Goal: Find contact information: Find contact information

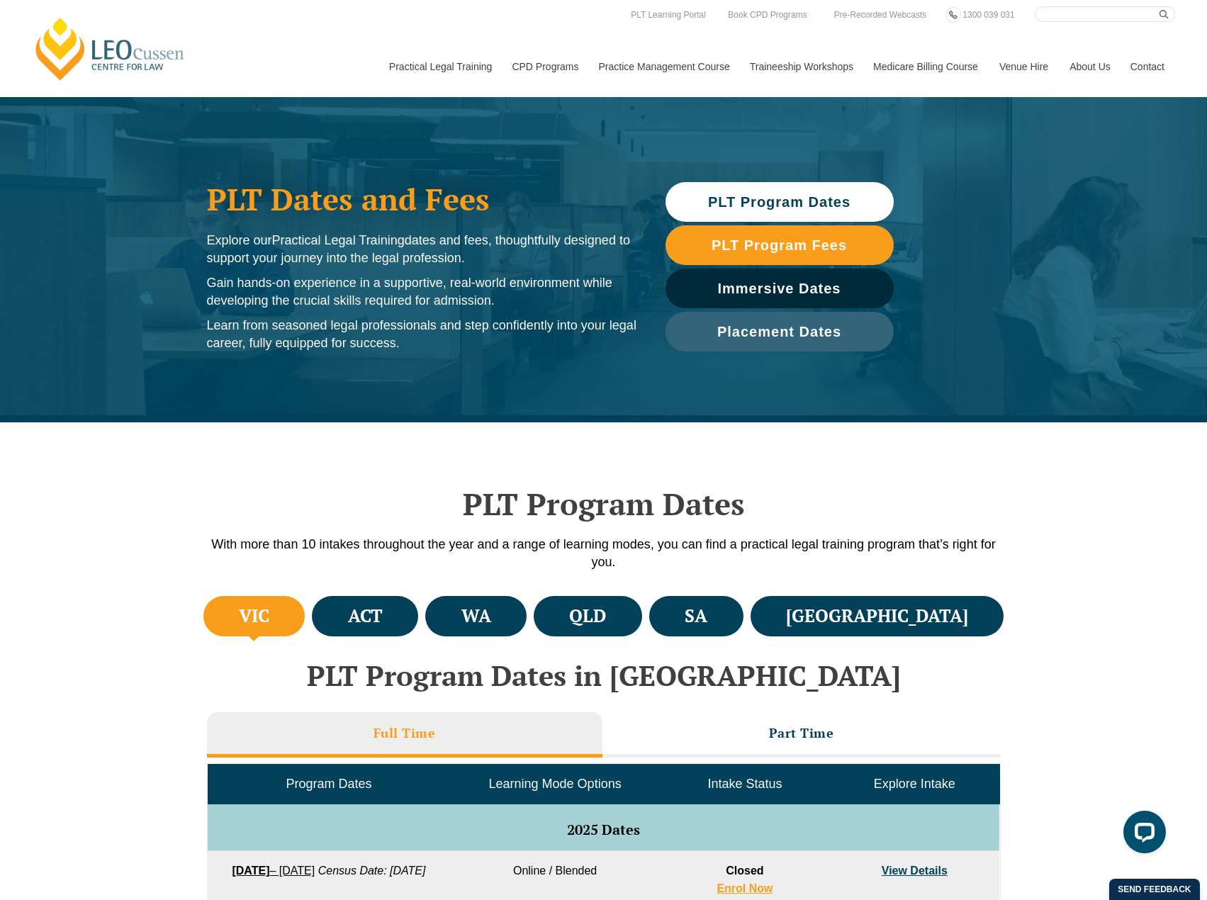
click at [1147, 73] on link "Contact" at bounding box center [1147, 66] width 55 height 61
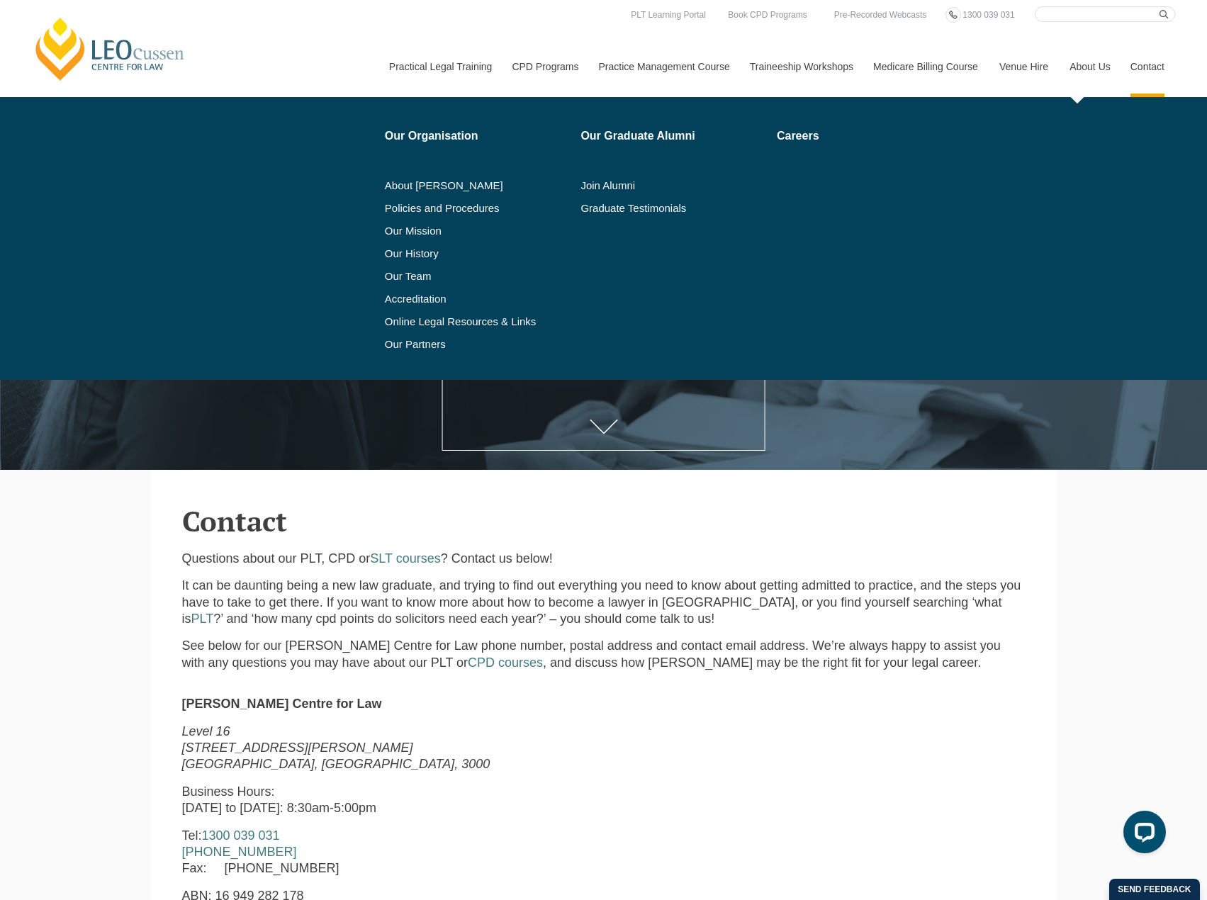
click at [1081, 68] on link "About Us" at bounding box center [1089, 66] width 61 height 61
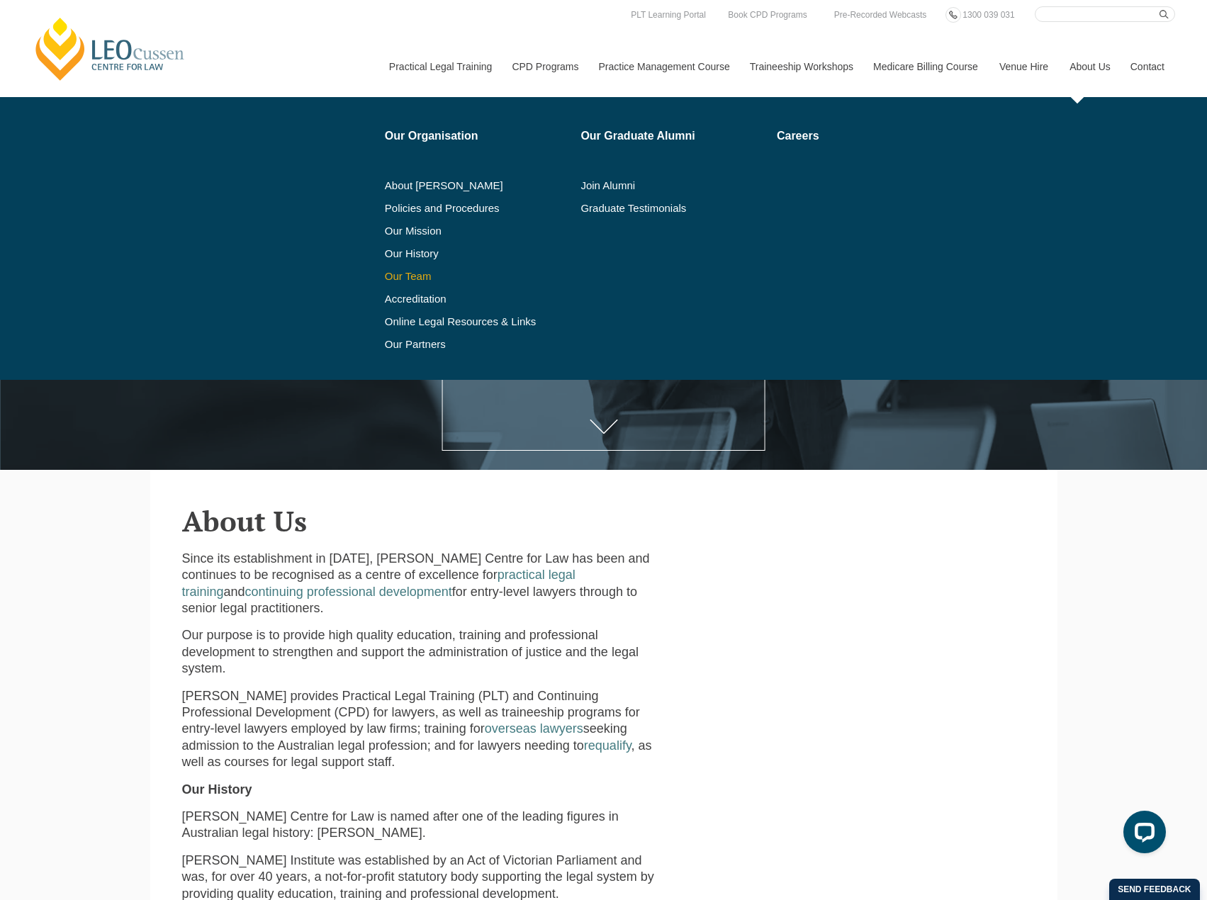
click at [416, 275] on link "Our Team" at bounding box center [478, 276] width 186 height 11
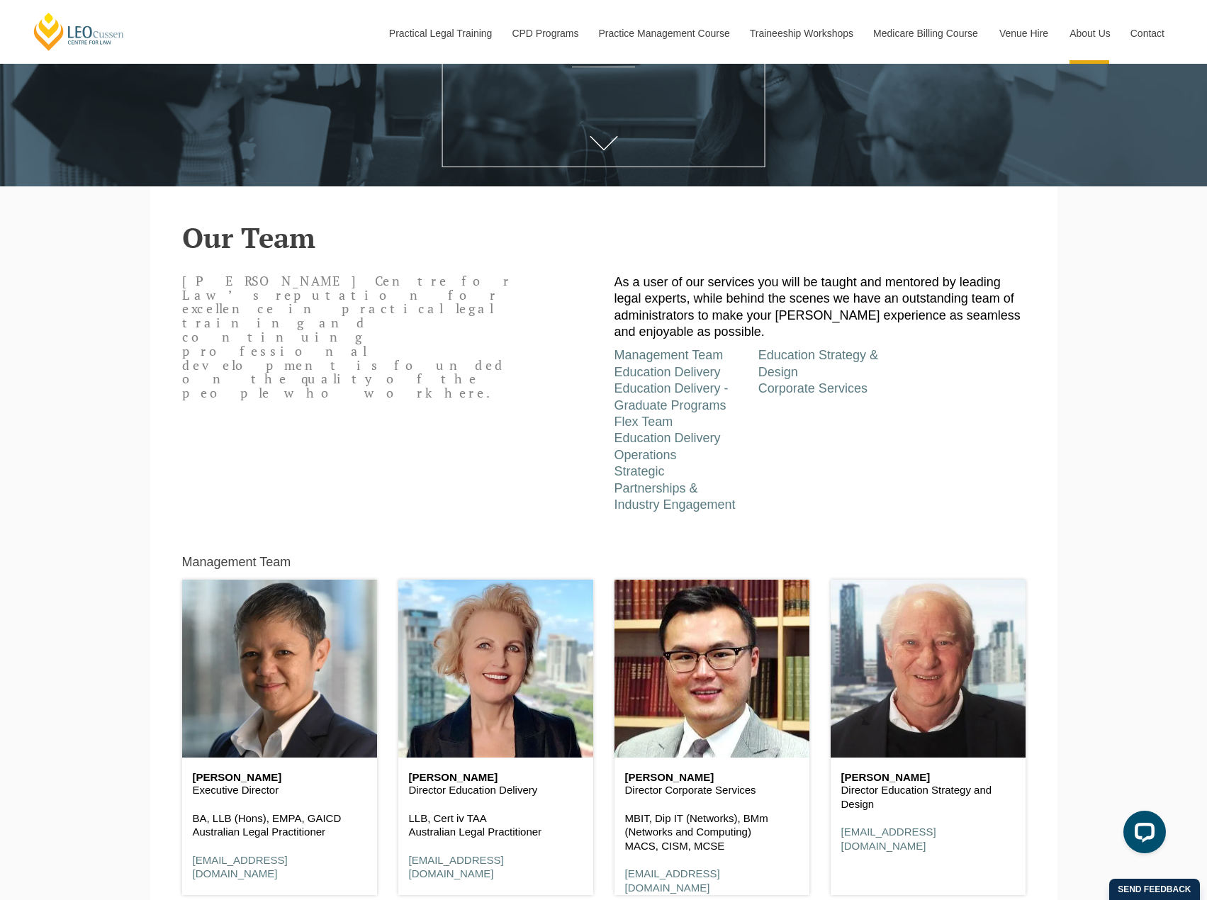
scroll to position [496, 0]
